Goal: Task Accomplishment & Management: Use online tool/utility

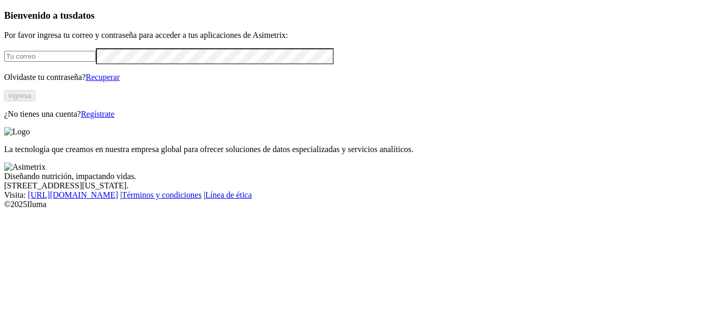
type input "[PERSON_NAME][EMAIL_ADDRESS][PERSON_NAME][DOMAIN_NAME]"
click at [35, 101] on button "Ingresa" at bounding box center [19, 95] width 31 height 11
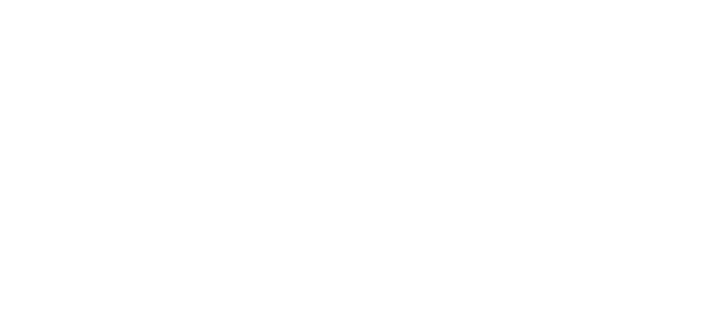
drag, startPoint x: 708, startPoint y: 0, endPoint x: 551, endPoint y: 23, distance: 158.8
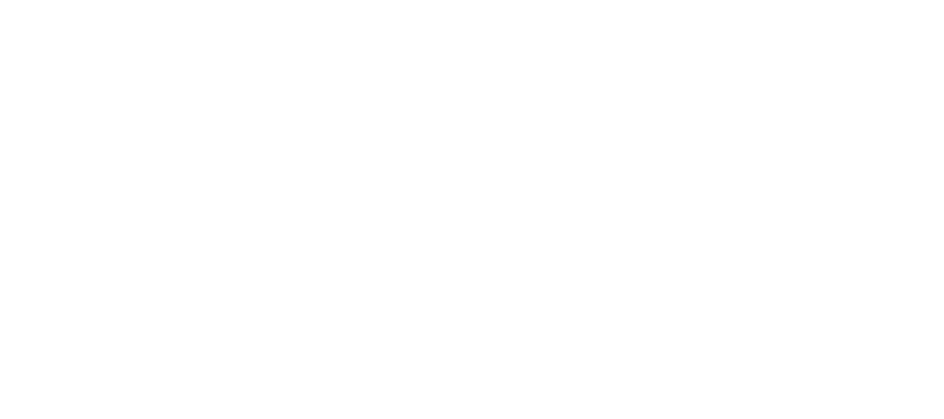
drag, startPoint x: 291, startPoint y: 62, endPoint x: 198, endPoint y: 89, distance: 96.6
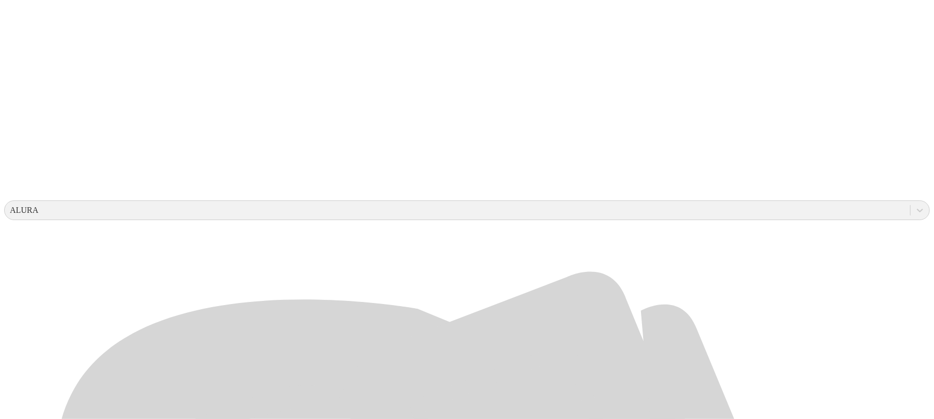
scroll to position [223, 0]
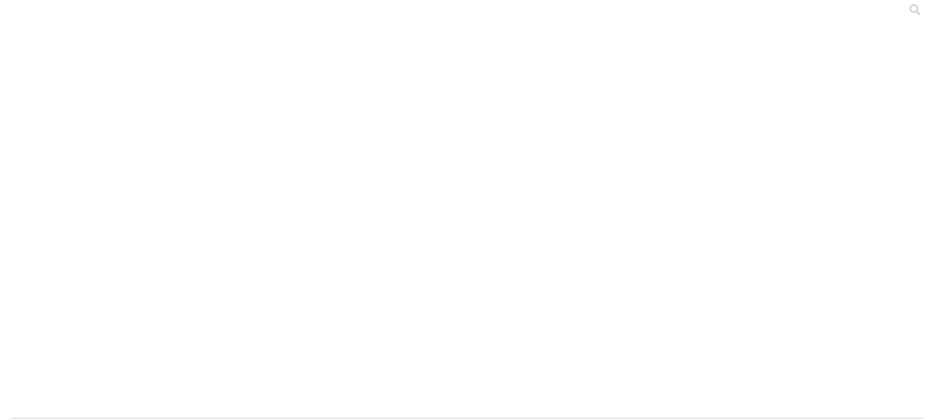
scroll to position [0, 0]
